Goal: Task Accomplishment & Management: Manage account settings

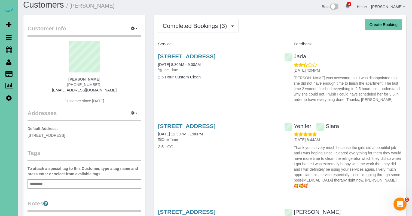
scroll to position [6, 0]
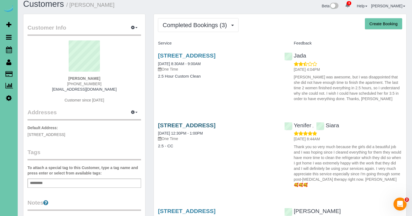
click at [173, 128] on link "12757 Augusta Plaza #305, Omaha, NE 68144" at bounding box center [186, 125] width 57 height 6
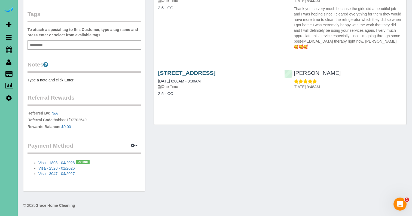
scroll to position [144, 0]
click at [215, 76] on link "1336 S 121st Plaza #125, Omaha, NE 68144" at bounding box center [186, 73] width 57 height 6
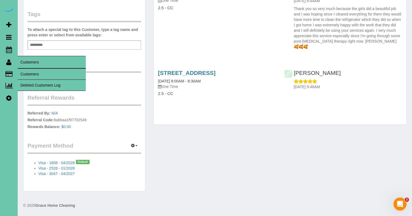
click at [28, 72] on link "Customers" at bounding box center [52, 74] width 68 height 11
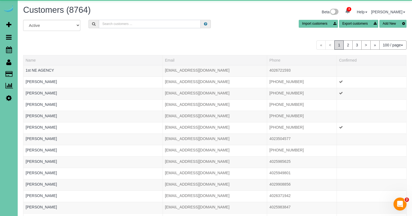
scroll to position [0, 0]
click at [114, 24] on input "text" at bounding box center [150, 24] width 102 height 8
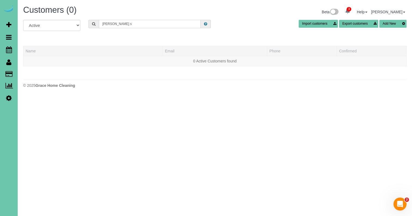
scroll to position [0, 0]
drag, startPoint x: 119, startPoint y: 26, endPoint x: 38, endPoint y: 19, distance: 81.6
click at [38, 19] on div "Customers (0) Beta 3 Your Notifications You have 0 alerts × You have 7 to charg…" at bounding box center [215, 48] width 394 height 96
drag, startPoint x: 53, startPoint y: 17, endPoint x: 12, endPoint y: 10, distance: 42.2
click at [12, 10] on div "3 Beta Your Notifications You have 0 alerts × You have 7 to charge for 08/21/20…" at bounding box center [206, 48] width 412 height 96
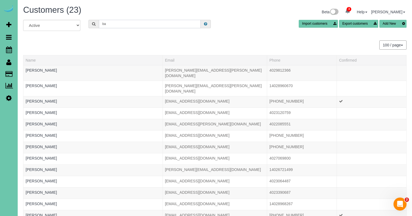
type input "b"
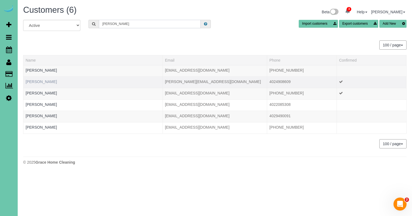
type input "stewart"
click at [48, 82] on link "[PERSON_NAME]" at bounding box center [41, 82] width 31 height 4
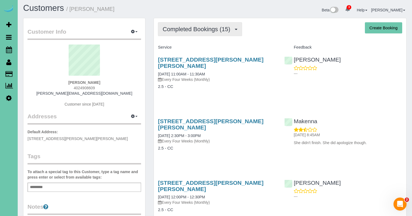
scroll to position [2, 0]
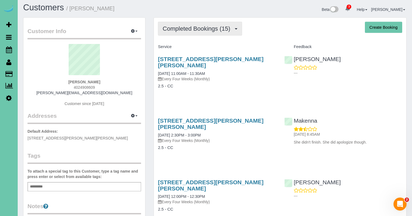
click at [192, 31] on span "Completed Bookings (15)" at bounding box center [197, 28] width 70 height 7
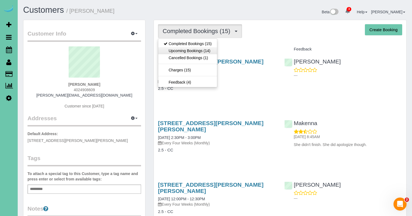
click at [209, 51] on link "Upcoming Bookings (14)" at bounding box center [187, 50] width 59 height 7
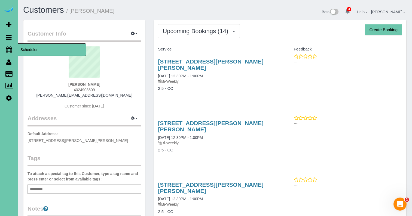
click at [11, 47] on icon at bounding box center [9, 50] width 6 height 7
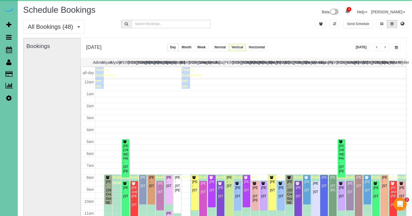
scroll to position [72, 0]
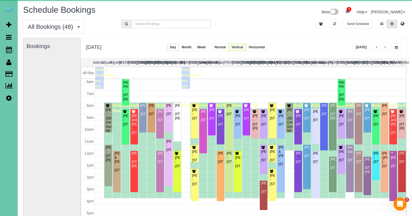
click at [395, 47] on span "button" at bounding box center [395, 47] width 3 height 3
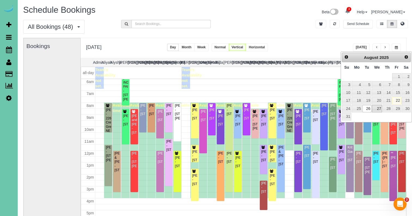
click at [377, 106] on link "27" at bounding box center [377, 108] width 10 height 7
type input "**********"
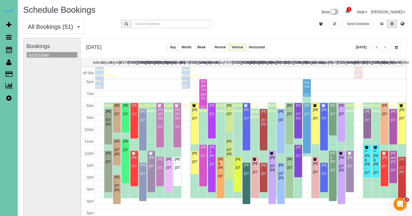
click at [46, 54] on button "[DATE] 8:00AM" at bounding box center [39, 55] width 24 height 6
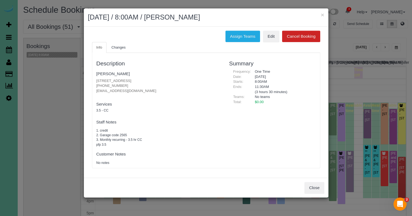
drag, startPoint x: 322, startPoint y: 13, endPoint x: 305, endPoint y: 10, distance: 16.9
click at [322, 13] on button "×" at bounding box center [321, 15] width 3 height 6
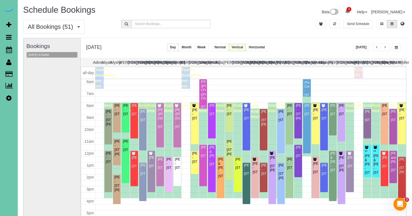
scroll to position [38, 0]
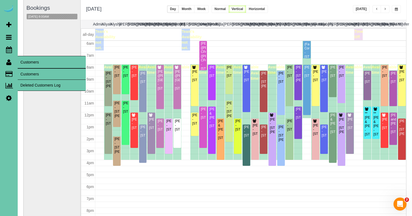
click at [26, 73] on link "Customers" at bounding box center [52, 74] width 68 height 11
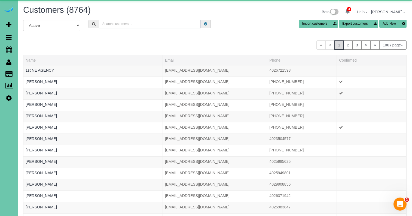
click at [132, 23] on input "text" at bounding box center [150, 24] width 102 height 8
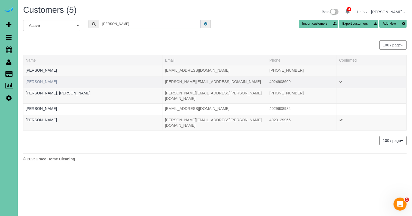
type input "Barbara s"
click at [45, 82] on link "[PERSON_NAME]" at bounding box center [41, 82] width 31 height 4
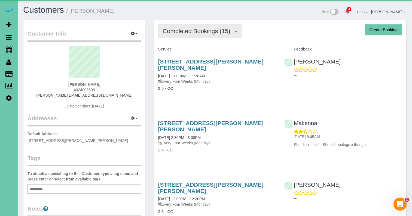
click at [199, 35] on button "Completed Bookings (15)" at bounding box center [200, 31] width 84 height 14
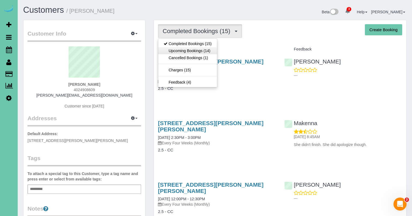
click at [199, 52] on link "Upcoming Bookings (14)" at bounding box center [187, 50] width 59 height 7
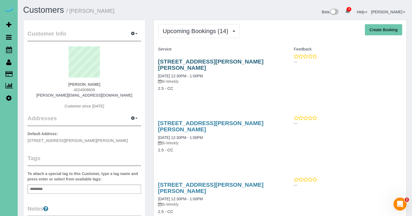
click at [203, 60] on link "[STREET_ADDRESS][PERSON_NAME][PERSON_NAME]" at bounding box center [210, 64] width 105 height 13
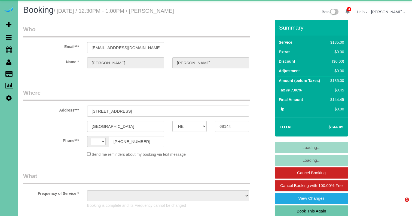
select select "NE"
select select "string:US"
select select "object:692"
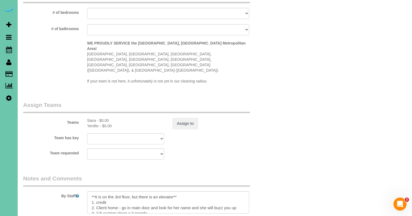
scroll to position [534, 0]
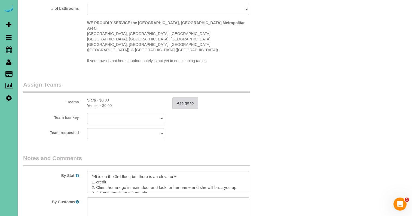
click at [183, 98] on button "Assign to" at bounding box center [185, 103] width 26 height 11
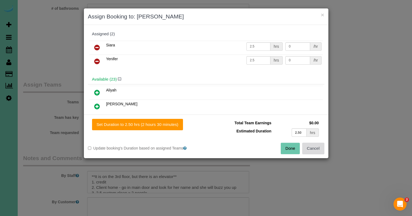
click at [314, 150] on button "Cancel" at bounding box center [313, 148] width 22 height 11
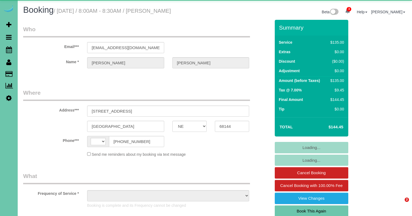
select select "NE"
select select "string:US"
select select "object:672"
select select "string:fspay-ebad2b3c-ec43-4f1f-85f6-2bc13c31e633"
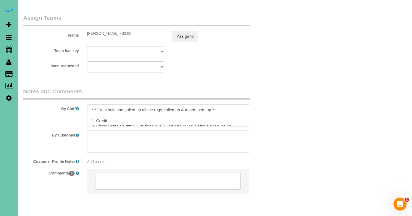
scroll to position [601, 0]
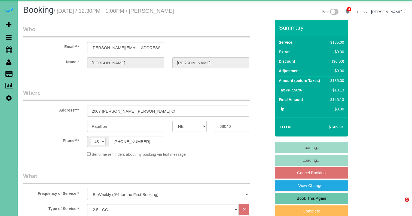
select select "NE"
select select "number:34"
select select "number:41"
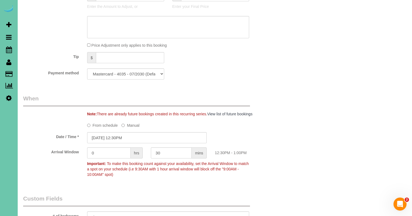
scroll to position [299, 0]
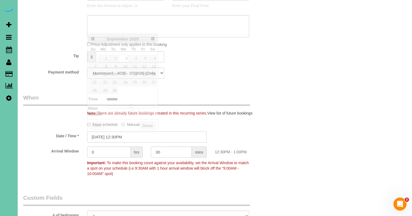
click at [111, 138] on input "09/03/2025 12:30PM" at bounding box center [146, 137] width 119 height 11
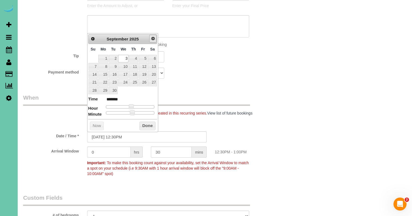
click at [152, 41] on span "Next" at bounding box center [153, 38] width 4 height 4
click at [90, 38] on span "Prev" at bounding box center [92, 38] width 4 height 4
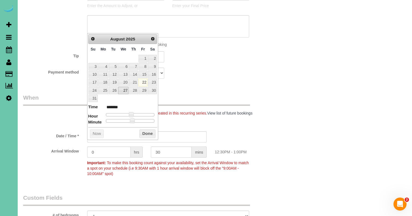
click at [125, 89] on link "27" at bounding box center [123, 90] width 10 height 7
type input "08/27/2025 11:30AM"
type input "*******"
type input "08/27/2025 10:30AM"
type input "*******"
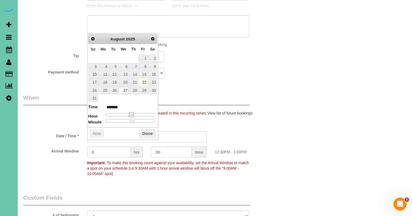
type input "08/27/2025 9:30AM"
type input "******"
type input "08/27/2025 8:30AM"
type input "******"
drag, startPoint x: 130, startPoint y: 113, endPoint x: 122, endPoint y: 113, distance: 7.9
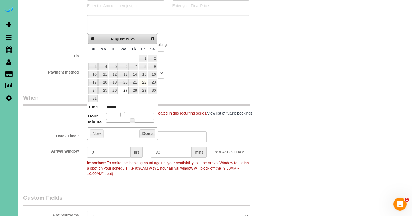
click at [122, 113] on span at bounding box center [122, 114] width 5 height 5
click at [147, 131] on button "Done" at bounding box center [147, 134] width 16 height 9
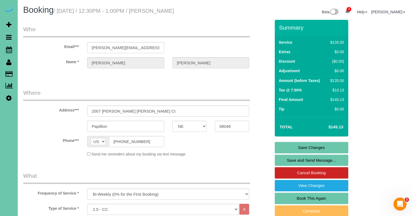
scroll to position [0, 0]
click at [292, 143] on link "Save Changes" at bounding box center [310, 147] width 73 height 11
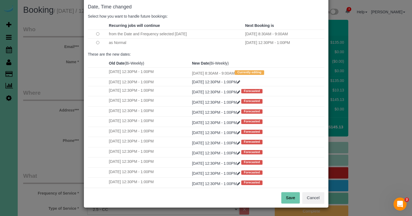
scroll to position [27, 0]
drag, startPoint x: 289, startPoint y: 197, endPoint x: 283, endPoint y: 189, distance: 9.7
click at [289, 197] on button "Save" at bounding box center [290, 198] width 18 height 11
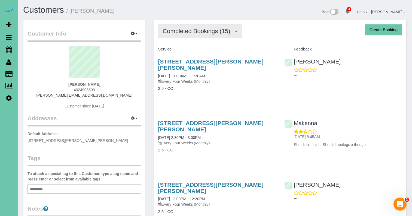
click at [222, 29] on span "Completed Bookings (15)" at bounding box center [197, 31] width 70 height 7
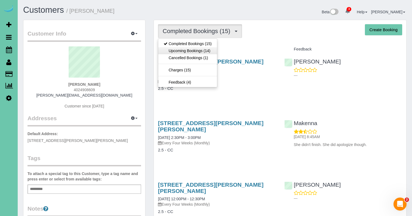
click at [201, 49] on link "Upcoming Bookings (14)" at bounding box center [187, 50] width 59 height 7
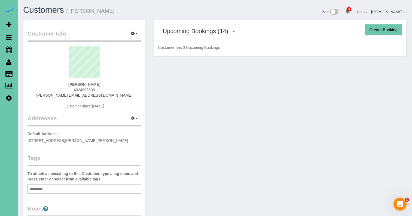
scroll to position [2, 0]
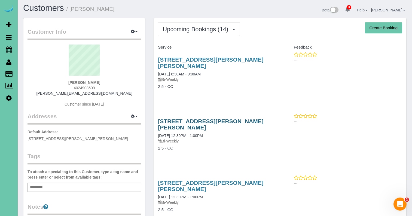
click at [189, 118] on link "[STREET_ADDRESS][PERSON_NAME][PERSON_NAME]" at bounding box center [210, 124] width 105 height 13
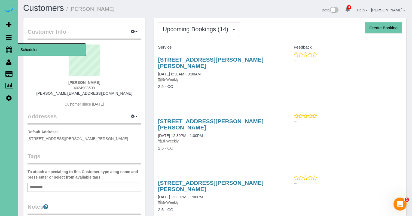
click at [5, 45] on link "Scheduler" at bounding box center [9, 50] width 18 height 13
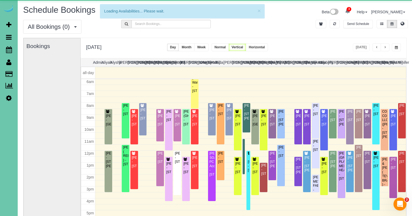
scroll to position [72, 0]
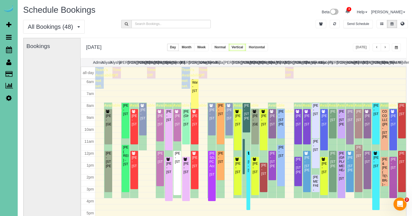
click at [399, 47] on button "button" at bounding box center [395, 48] width 9 height 8
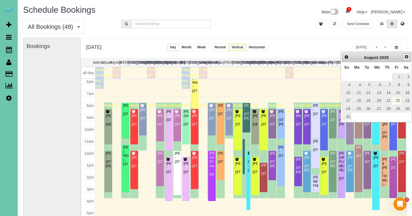
click at [402, 56] on link "Next" at bounding box center [406, 57] width 8 height 8
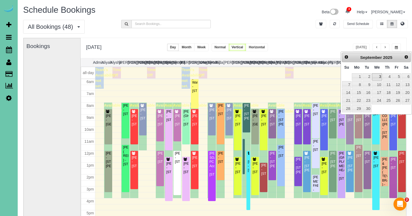
click at [376, 77] on link "3" at bounding box center [377, 76] width 10 height 7
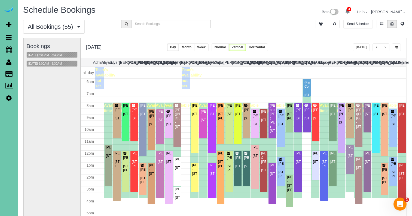
click at [385, 47] on span "button" at bounding box center [384, 47] width 3 height 3
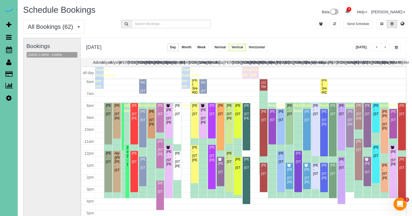
drag, startPoint x: 398, startPoint y: 47, endPoint x: 388, endPoint y: 51, distance: 10.6
click at [398, 47] on button "button" at bounding box center [395, 48] width 9 height 8
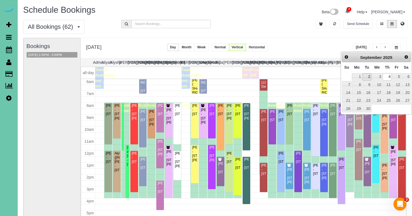
click at [365, 77] on link "2" at bounding box center [366, 76] width 9 height 7
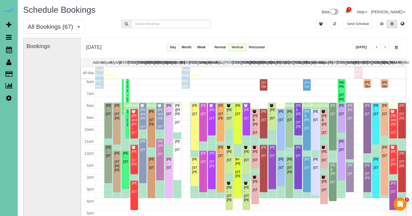
click at [397, 45] on button "button" at bounding box center [395, 48] width 9 height 8
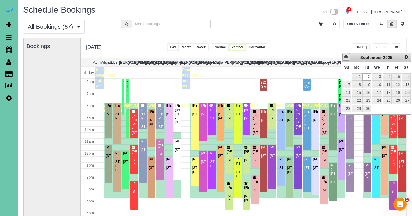
click at [347, 59] on span "Prev" at bounding box center [346, 57] width 4 height 4
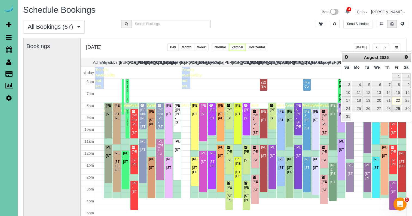
click at [396, 106] on link "29" at bounding box center [396, 108] width 9 height 7
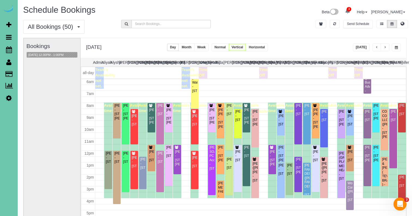
click at [378, 46] on button "button" at bounding box center [376, 48] width 9 height 8
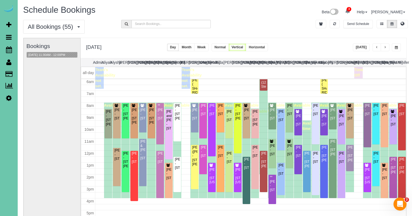
click at [378, 46] on button "button" at bounding box center [376, 48] width 9 height 8
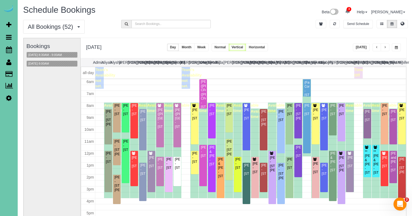
click at [377, 48] on span "button" at bounding box center [376, 47] width 3 height 3
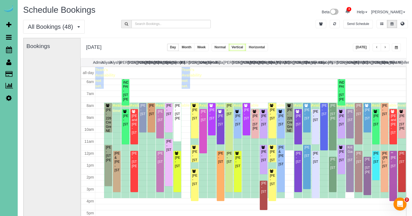
click at [376, 48] on span "button" at bounding box center [376, 47] width 3 height 3
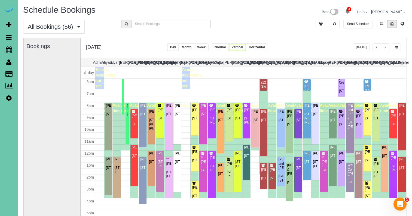
click at [395, 47] on span "button" at bounding box center [395, 47] width 3 height 3
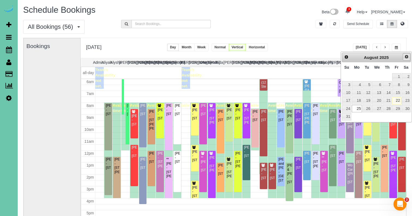
click at [405, 57] on span "Next" at bounding box center [406, 57] width 4 height 4
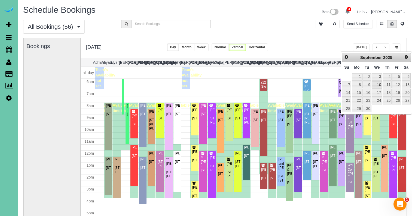
click at [379, 84] on link "10" at bounding box center [377, 84] width 10 height 7
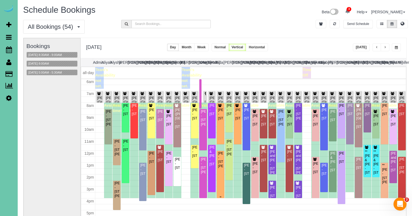
click at [222, 169] on div "[PERSON_NAME] - [STREET_ADDRESS][PERSON_NAME]" at bounding box center [220, 160] width 5 height 17
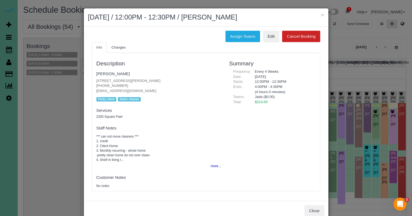
click at [323, 14] on button "×" at bounding box center [321, 15] width 3 height 6
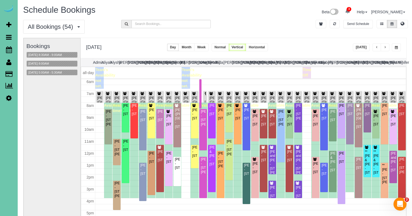
click at [331, 48] on div "**********" at bounding box center [243, 48] width 325 height 20
click at [395, 47] on span "button" at bounding box center [395, 47] width 3 height 3
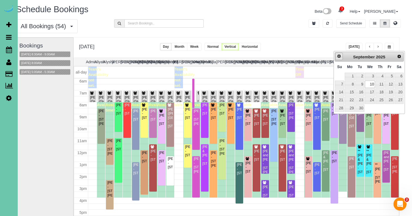
scroll to position [1, 6]
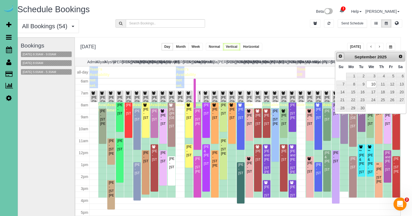
click at [339, 58] on span "Prev" at bounding box center [340, 56] width 4 height 4
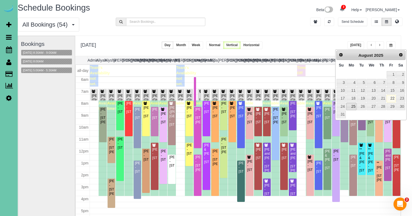
scroll to position [0, 7]
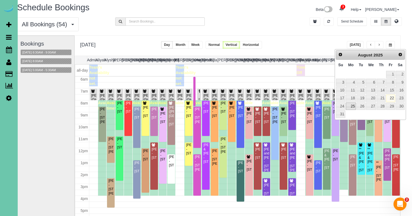
click at [352, 104] on link "25" at bounding box center [350, 106] width 10 height 7
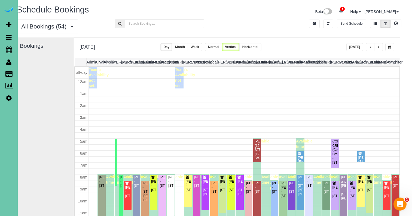
scroll to position [72, 0]
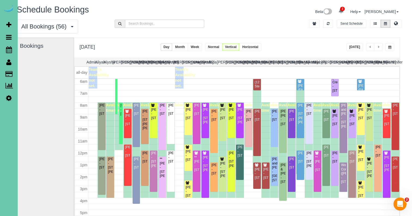
click at [389, 48] on span "button" at bounding box center [389, 47] width 3 height 3
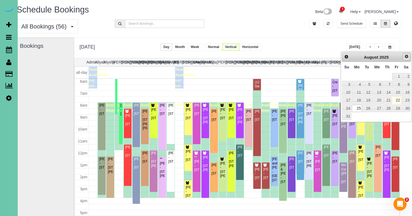
click at [404, 57] on span "Next" at bounding box center [406, 56] width 4 height 4
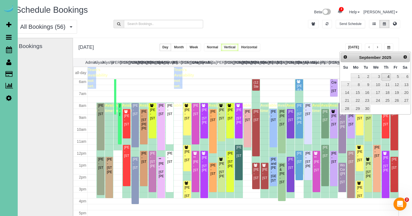
scroll to position [0, 8]
click at [402, 57] on link "Next" at bounding box center [405, 57] width 8 height 8
click at [377, 85] on link "8" at bounding box center [375, 84] width 10 height 7
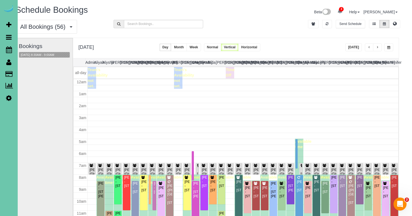
scroll to position [72, 0]
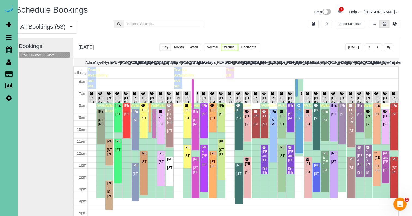
click at [389, 49] on button "button" at bounding box center [388, 48] width 9 height 8
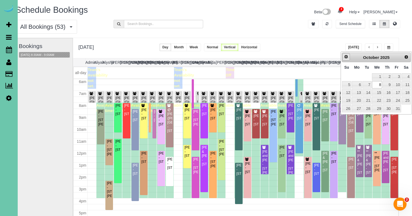
click at [344, 58] on span "Prev" at bounding box center [346, 57] width 4 height 4
click at [378, 85] on link "10" at bounding box center [377, 84] width 10 height 7
type input "**********"
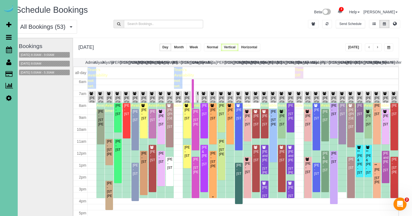
click at [212, 165] on div "[PERSON_NAME] - [STREET_ADDRESS][PERSON_NAME]" at bounding box center [212, 160] width 5 height 17
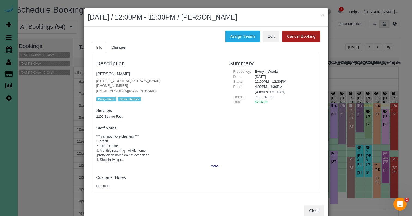
click at [291, 40] on button "Cancel Booking" at bounding box center [301, 36] width 38 height 11
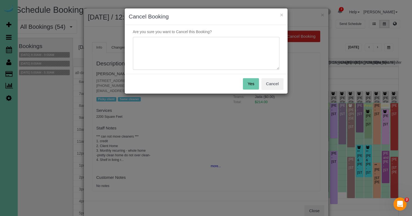
click at [248, 47] on textarea at bounding box center [206, 53] width 146 height 33
type textarea "traveling"
click at [254, 83] on button "Yes" at bounding box center [251, 83] width 16 height 11
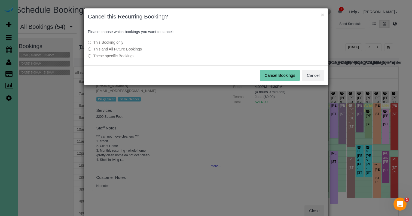
click at [285, 81] on div "Cancel Bookings Cancel" at bounding box center [206, 76] width 244 height 20
click at [283, 75] on button "Cancel Bookings" at bounding box center [279, 75] width 40 height 11
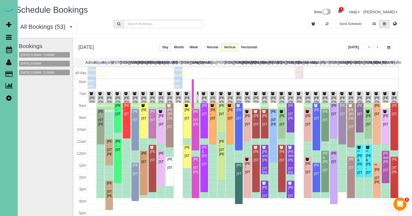
click at [388, 47] on span "button" at bounding box center [388, 47] width 3 height 3
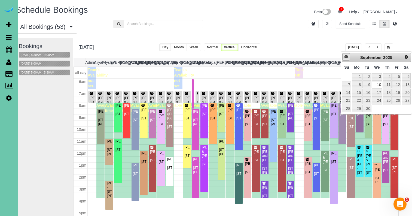
click at [346, 57] on span "Prev" at bounding box center [346, 57] width 4 height 4
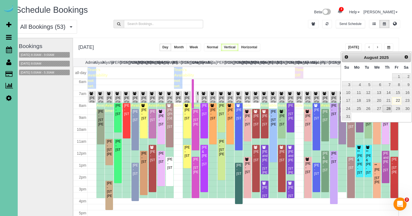
click at [387, 108] on link "28" at bounding box center [386, 108] width 9 height 7
type input "**********"
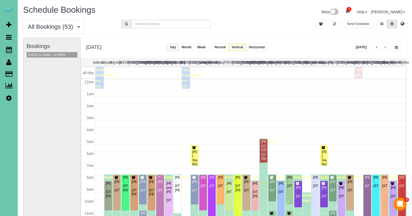
scroll to position [75, 0]
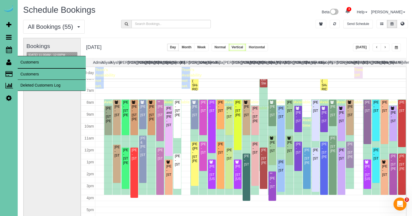
click at [24, 71] on link "Customers" at bounding box center [52, 74] width 68 height 11
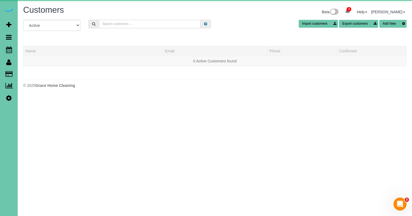
click at [123, 26] on input "text" at bounding box center [150, 24] width 102 height 8
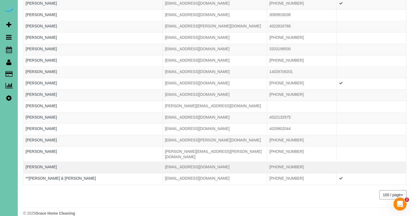
scroll to position [825, 0]
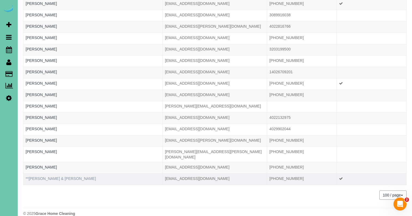
type input "[PERSON_NAME]"
click at [55, 177] on link "**[PERSON_NAME] & [PERSON_NAME]" at bounding box center [61, 179] width 70 height 4
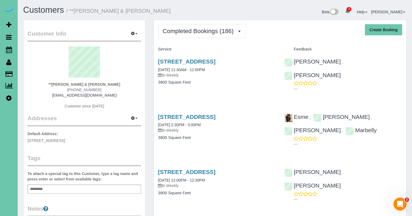
drag, startPoint x: 206, startPoint y: 33, endPoint x: 202, endPoint y: 39, distance: 7.7
click at [206, 33] on span "Completed Bookings (186)" at bounding box center [198, 31] width 73 height 7
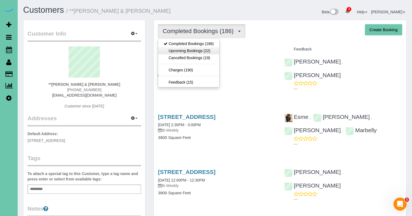
click at [198, 49] on link "Upcoming Bookings (22)" at bounding box center [188, 50] width 61 height 7
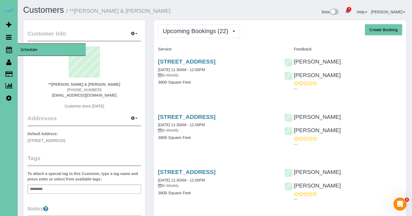
click at [9, 51] on icon at bounding box center [9, 50] width 6 height 7
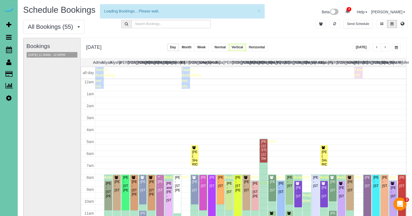
scroll to position [72, 0]
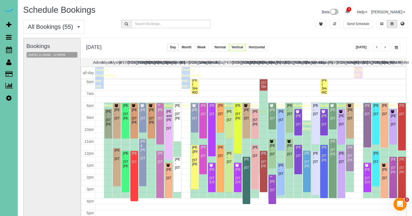
click at [396, 47] on span "button" at bounding box center [395, 47] width 3 height 3
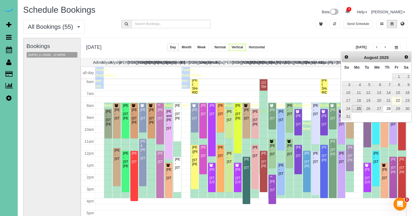
click at [353, 109] on link "25" at bounding box center [356, 108] width 10 height 7
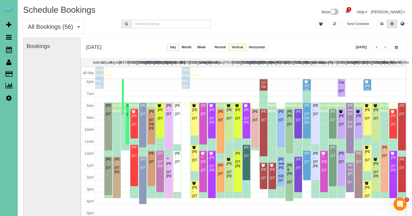
click at [394, 47] on span "button" at bounding box center [395, 47] width 3 height 3
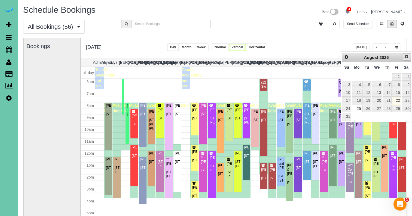
click at [404, 55] on span "Next" at bounding box center [406, 57] width 4 height 4
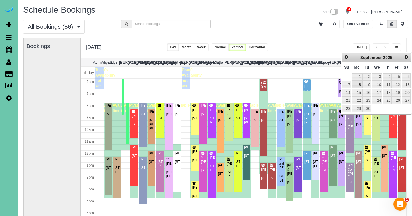
click at [359, 84] on link "8" at bounding box center [356, 84] width 10 height 7
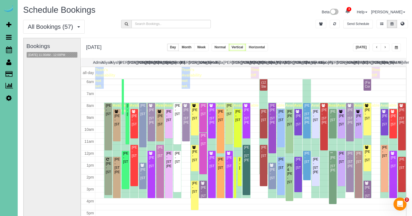
click at [397, 45] on button "button" at bounding box center [395, 48] width 9 height 8
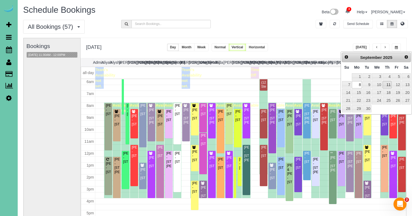
click at [389, 84] on link "11" at bounding box center [386, 84] width 9 height 7
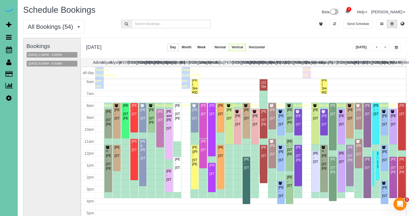
click at [397, 47] on span "button" at bounding box center [395, 47] width 3 height 3
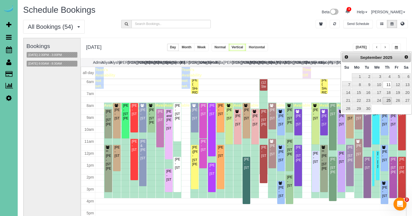
click at [389, 100] on link "25" at bounding box center [386, 100] width 9 height 7
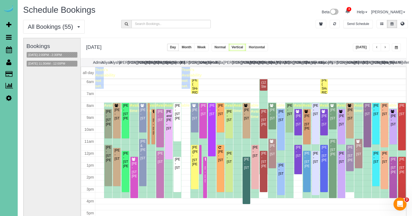
click at [394, 47] on span "button" at bounding box center [395, 47] width 3 height 3
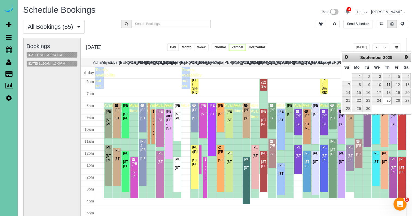
click at [386, 84] on link "11" at bounding box center [386, 84] width 9 height 7
type input "**********"
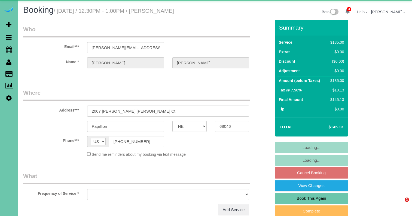
select select "NE"
select select "object:642"
select select "number:34"
select select "number:41"
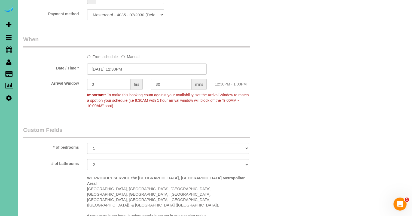
scroll to position [363, 0]
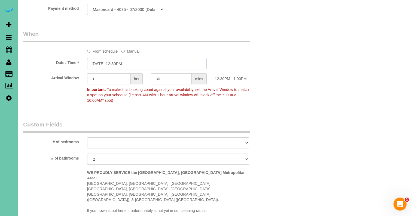
click at [118, 67] on input "[DATE] 12:30PM" at bounding box center [146, 63] width 119 height 11
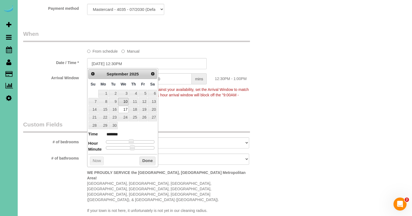
click at [121, 100] on link "10" at bounding box center [123, 101] width 10 height 7
type input "[DATE] 11:30AM"
type input "*******"
type input "[DATE] 10:30AM"
type input "*******"
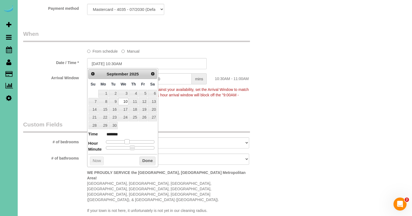
type input "[DATE] 9:30AM"
type input "******"
type input "[DATE] 8:30AM"
type input "******"
drag, startPoint x: 130, startPoint y: 140, endPoint x: 123, endPoint y: 141, distance: 7.1
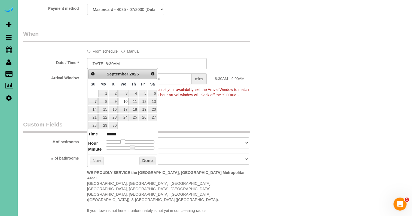
click at [123, 141] on span at bounding box center [122, 142] width 5 height 5
click at [146, 159] on button "Done" at bounding box center [147, 161] width 16 height 9
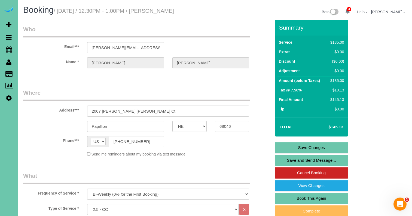
scroll to position [0, 0]
click at [290, 144] on link "Save Changes" at bounding box center [310, 147] width 73 height 11
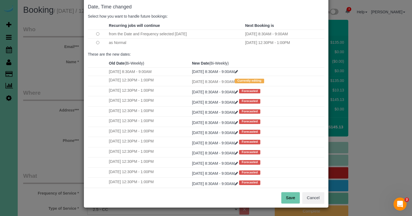
scroll to position [27, 0]
click at [289, 193] on button "Save" at bounding box center [290, 198] width 18 height 11
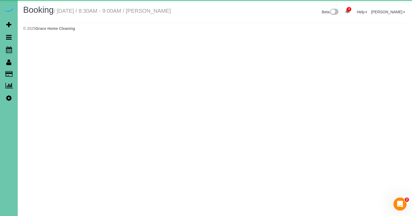
select select "NE"
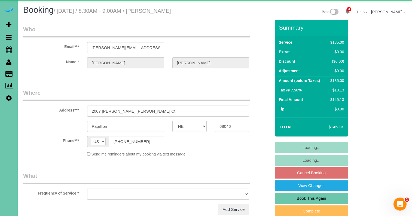
select select "object:2380"
select select "string:fspay-8131c7cd-b31f-41df-b60d-f7027f78dc3f"
select select "number:34"
select select "number:41"
